Goal: Communication & Community: Participate in discussion

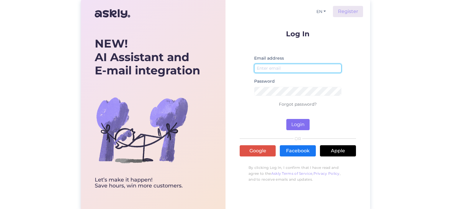
type input "[EMAIL_ADDRESS][DOMAIN_NAME]"
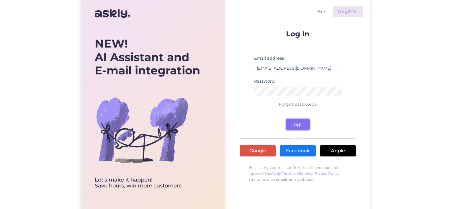
click at [295, 125] on button "Login" at bounding box center [297, 124] width 23 height 11
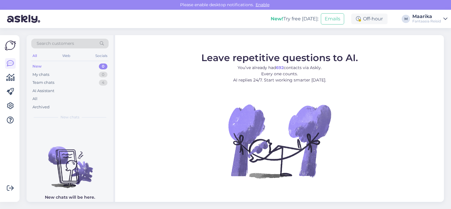
click at [39, 68] on div "New" at bounding box center [36, 66] width 9 height 6
click at [41, 72] on div "My chats" at bounding box center [40, 75] width 17 height 6
click at [43, 83] on div "Team chats" at bounding box center [43, 83] width 22 height 6
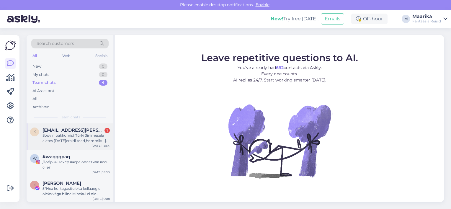
click at [74, 137] on div "Soovin pakkumist Türki 3inimesele alates [DATE]eraldi toad,hommiku-ja õhusöök,r…" at bounding box center [75, 138] width 67 height 11
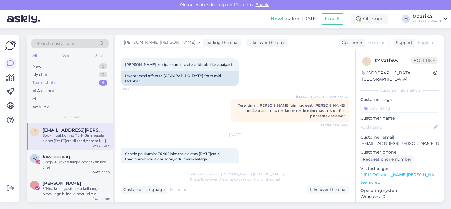
scroll to position [70, 0]
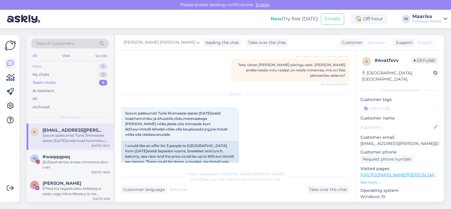
click at [40, 69] on div "New" at bounding box center [36, 66] width 9 height 6
